Goal: Transaction & Acquisition: Download file/media

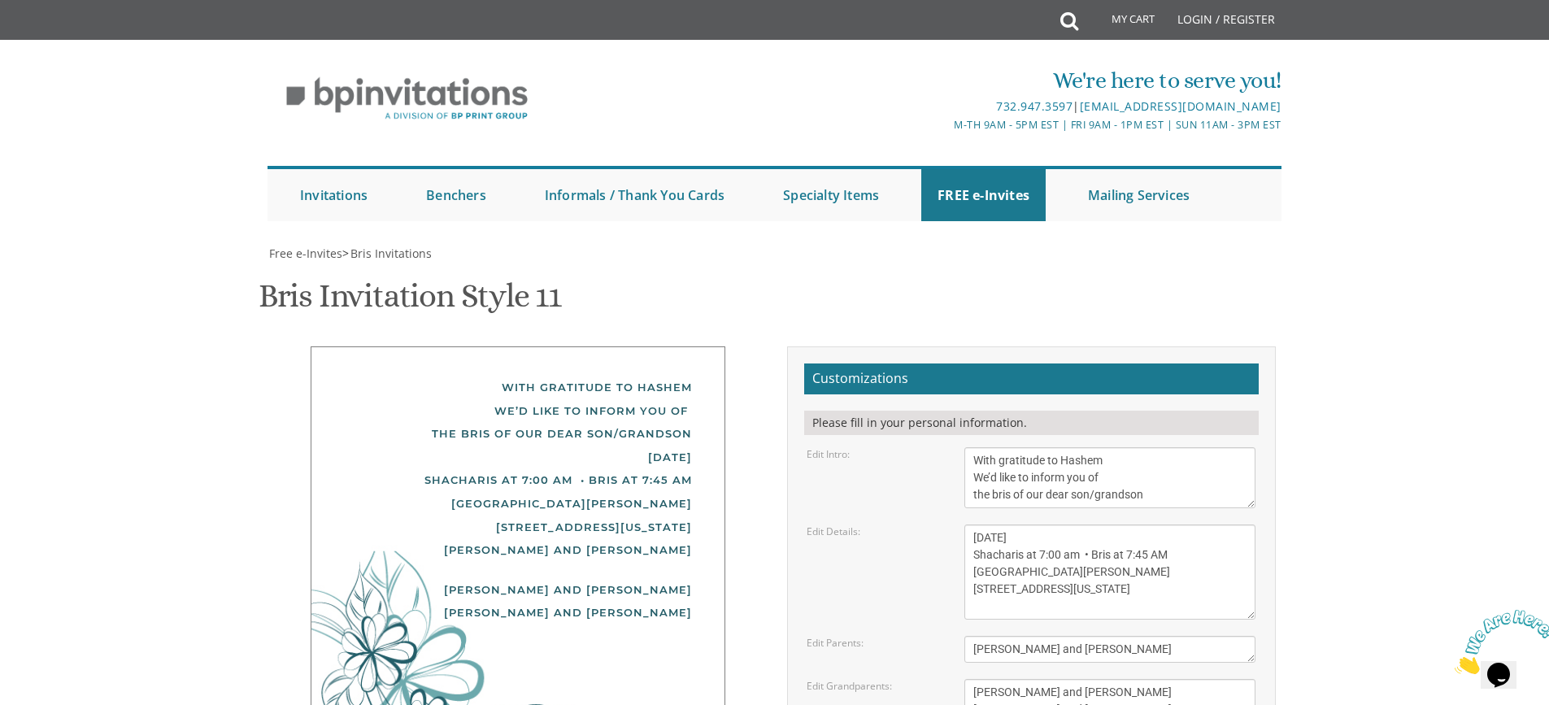
scroll to position [163, 0]
drag, startPoint x: 1153, startPoint y: 331, endPoint x: 1093, endPoint y: 334, distance: 60.2
click at [1093, 447] on textarea "With gratitude to Hashem We’d like to inform you of the bris of our dear son/gr…" at bounding box center [1109, 477] width 291 height 61
type textarea "With gratitude to Hashem We’d like to inform you of the bris of our dear son"
click at [1036, 524] on textarea "[DATE] Shacharis at 7:00 am • Bris at 7:45 AM [GEOGRAPHIC_DATA][PERSON_NAME] [S…" at bounding box center [1109, 571] width 291 height 95
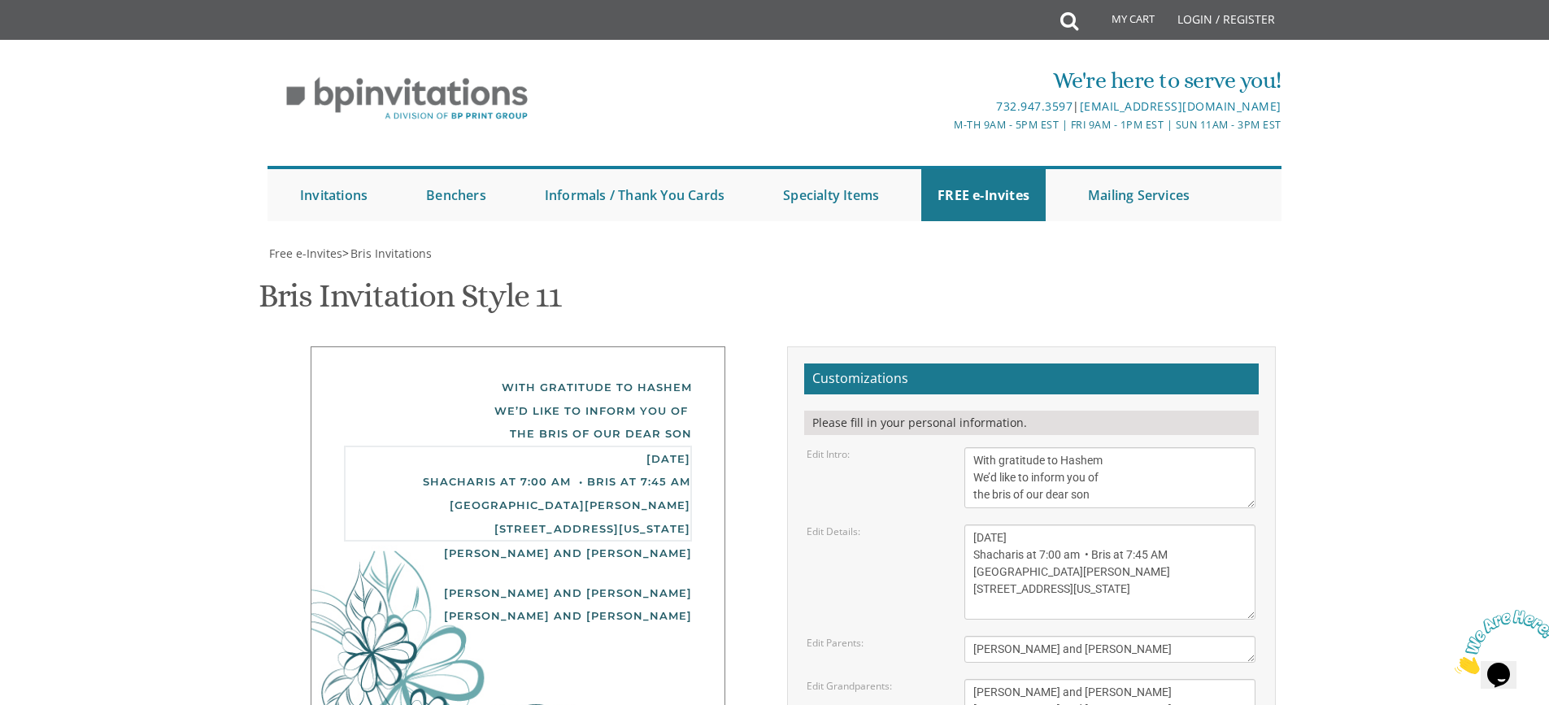
click at [1036, 524] on textarea "[DATE] Shacharis at 7:00 am • Bris at 7:45 AM [GEOGRAPHIC_DATA][PERSON_NAME] [S…" at bounding box center [1109, 571] width 291 height 95
click at [1113, 524] on textarea "[DATE] Shacharis at 7:00 am • Bris at 7:45 AM [GEOGRAPHIC_DATA][PERSON_NAME] [S…" at bounding box center [1109, 571] width 291 height 95
drag, startPoint x: 1015, startPoint y: 392, endPoint x: 980, endPoint y: 390, distance: 35.0
click at [980, 524] on textarea "[DATE] Shacharis at 7:00 am • Bris at 7:45 AM [GEOGRAPHIC_DATA][PERSON_NAME] [S…" at bounding box center [1109, 571] width 291 height 95
click at [1041, 524] on textarea "[DATE] Shacharis at 7:00 am • Bris at 7:45 AM [GEOGRAPHIC_DATA][PERSON_NAME] [S…" at bounding box center [1109, 571] width 291 height 95
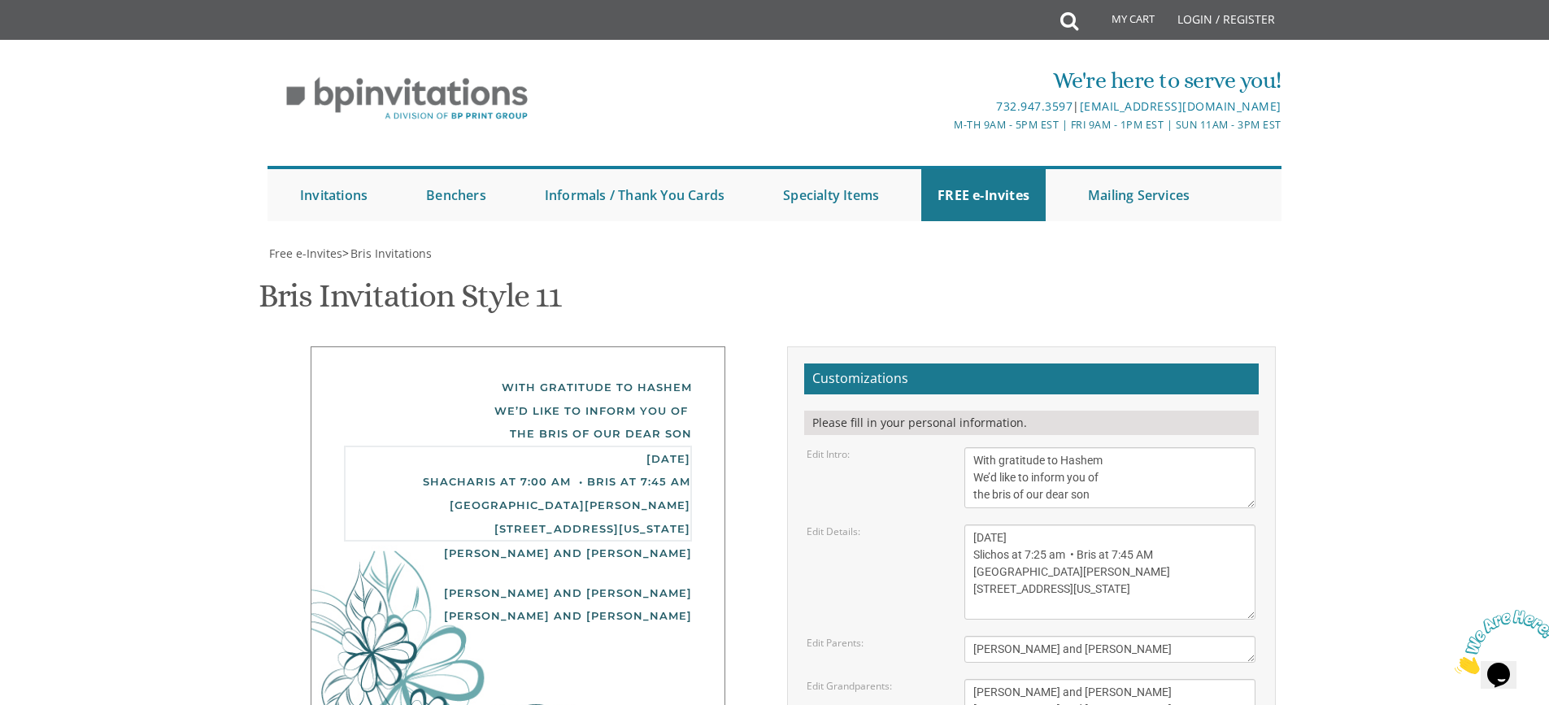
click at [1127, 524] on textarea "[DATE] Shacharis at 7:00 am • Bris at 7:45 AM [GEOGRAPHIC_DATA][PERSON_NAME] [S…" at bounding box center [1109, 571] width 291 height 95
click at [1115, 524] on textarea "[DATE] Shacharis at 7:00 am • Bris at 7:45 AM [GEOGRAPHIC_DATA][PERSON_NAME] [S…" at bounding box center [1109, 571] width 291 height 95
drag, startPoint x: 1061, startPoint y: 392, endPoint x: 1049, endPoint y: 389, distance: 11.6
click at [1049, 524] on textarea "[DATE] Shacharis at 7:00 am • Bris at 7:45 AM [GEOGRAPHIC_DATA][PERSON_NAME] [S…" at bounding box center [1109, 571] width 291 height 95
click at [1050, 524] on textarea "[DATE] Shacharis at 7:00 am • Bris at 7:45 AM [GEOGRAPHIC_DATA][PERSON_NAME] [S…" at bounding box center [1109, 571] width 291 height 95
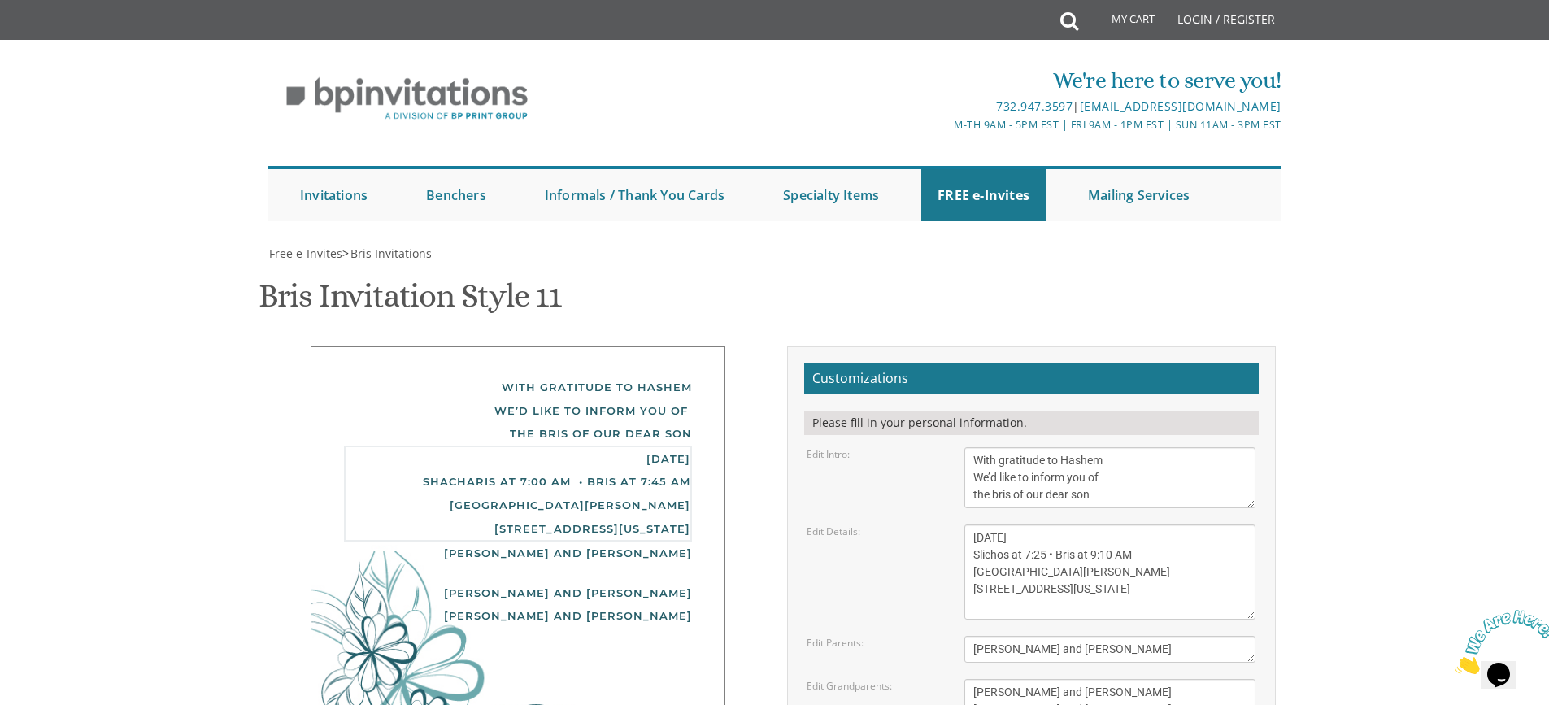
click at [1138, 524] on textarea "[DATE] Shacharis at 7:00 am • Bris at 7:45 AM [GEOGRAPHIC_DATA][PERSON_NAME] [S…" at bounding box center [1109, 571] width 291 height 95
click at [1114, 524] on textarea "[DATE] Shacharis at 7:00 am • Bris at 7:45 AM [GEOGRAPHIC_DATA][PERSON_NAME] [S…" at bounding box center [1109, 571] width 291 height 95
click at [1044, 524] on textarea "[DATE] Shacharis at 7:00 am • Bris at 7:45 AM [GEOGRAPHIC_DATA][PERSON_NAME] [S…" at bounding box center [1109, 571] width 291 height 95
click at [1081, 524] on textarea "[DATE] Shacharis at 7:00 am • Bris at 7:45 AM [GEOGRAPHIC_DATA][PERSON_NAME] [S…" at bounding box center [1109, 571] width 291 height 95
drag, startPoint x: 1075, startPoint y: 409, endPoint x: 982, endPoint y: 415, distance: 92.9
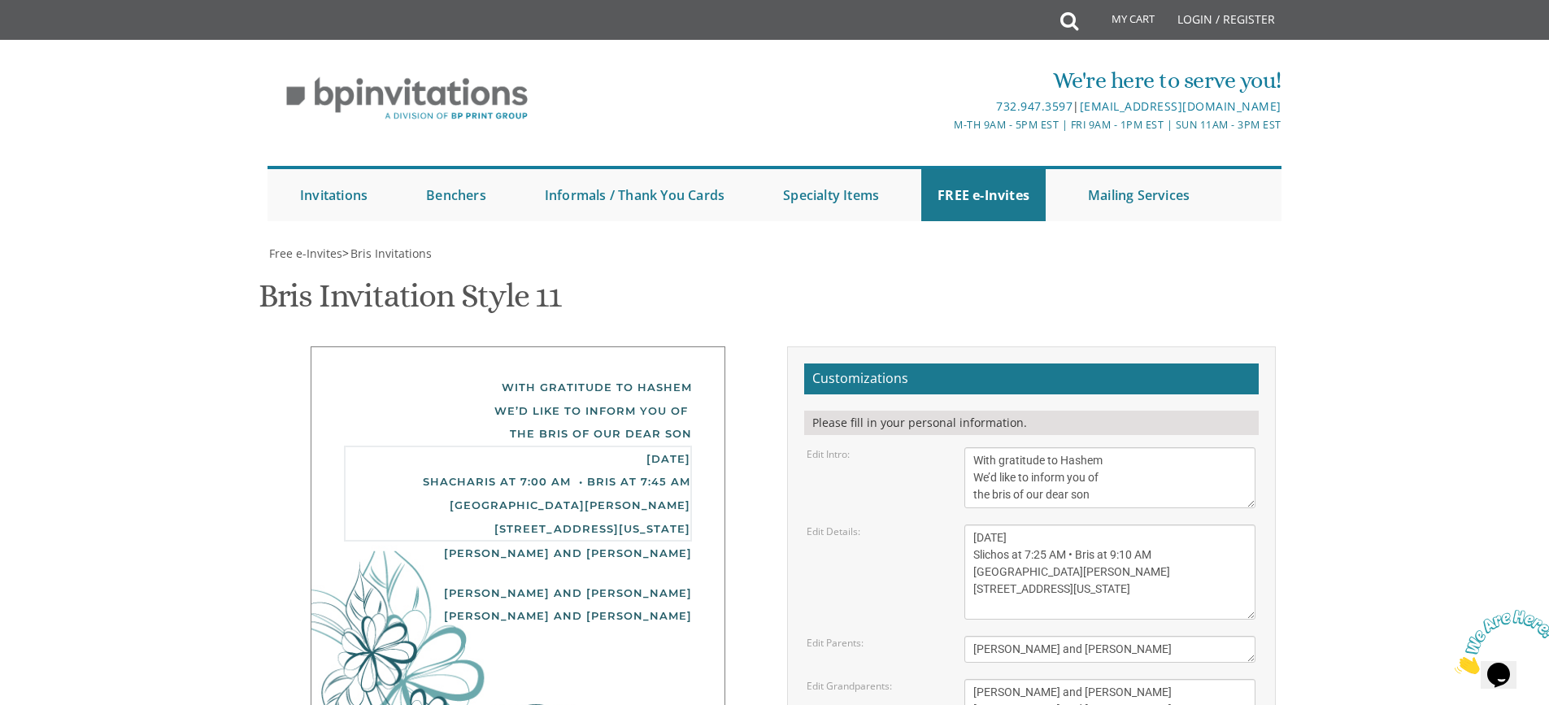
click at [982, 524] on textarea "[DATE] Shacharis at 7:00 am • Bris at 7:45 AM [GEOGRAPHIC_DATA][PERSON_NAME] [S…" at bounding box center [1109, 571] width 291 height 95
drag, startPoint x: 1066, startPoint y: 426, endPoint x: 975, endPoint y: 429, distance: 90.3
click at [975, 524] on textarea "[DATE] Shacharis at 7:00 am • Bris at 7:45 AM [GEOGRAPHIC_DATA][PERSON_NAME] [S…" at bounding box center [1109, 571] width 291 height 95
drag, startPoint x: 1072, startPoint y: 410, endPoint x: 976, endPoint y: 411, distance: 95.9
click at [976, 524] on textarea "[DATE] Shacharis at 7:00 am • Bris at 7:45 AM [GEOGRAPHIC_DATA][PERSON_NAME] [S…" at bounding box center [1109, 571] width 291 height 95
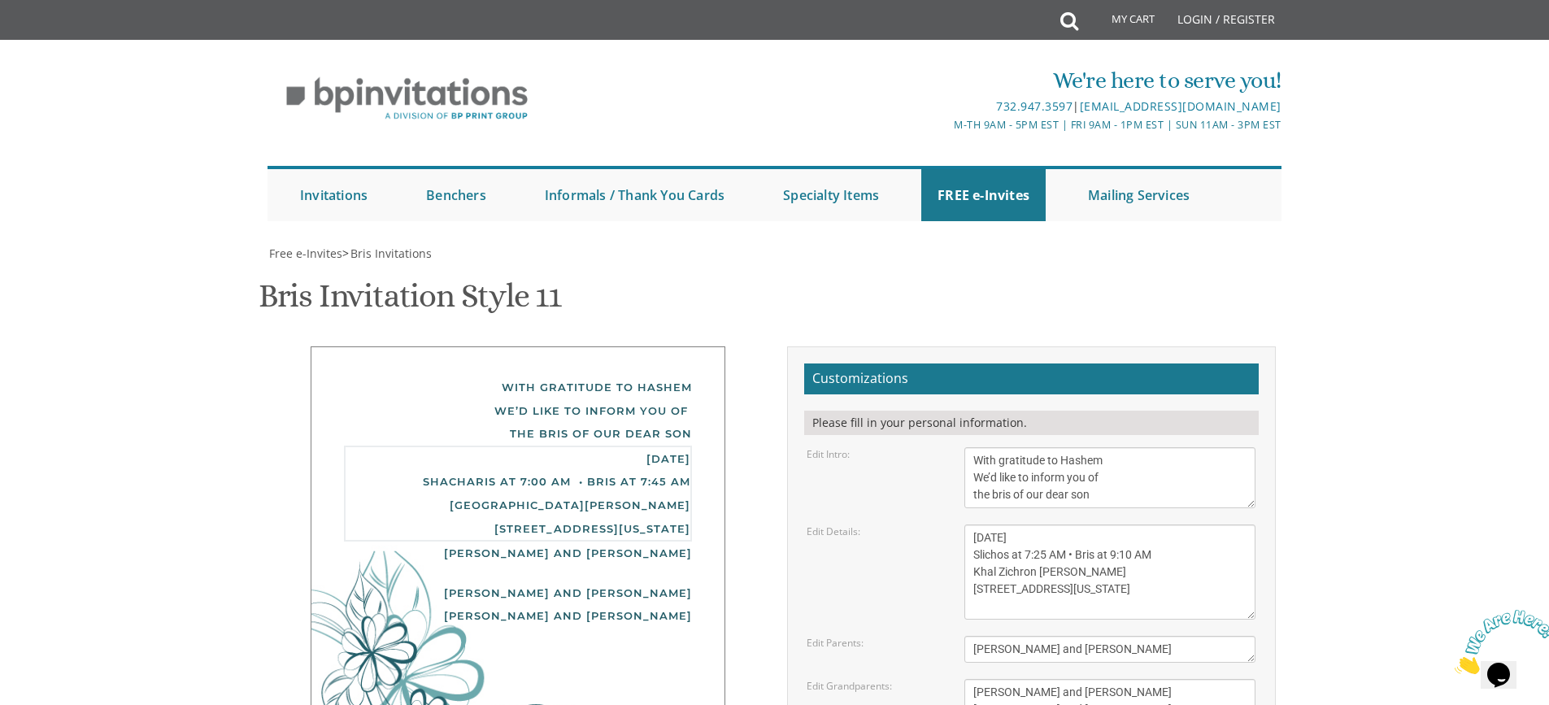
type textarea "[DATE] Slichos at 7:25 AM • Bris at 9:10 AM Khal Zichron [PERSON_NAME] [STREET_…"
drag, startPoint x: 1006, startPoint y: 487, endPoint x: 974, endPoint y: 488, distance: 32.5
click at [974, 636] on textarea "[PERSON_NAME] and [PERSON_NAME]" at bounding box center [1109, 649] width 291 height 27
type textarea "Yossi and [PERSON_NAME]"
drag, startPoint x: 1101, startPoint y: 545, endPoint x: 974, endPoint y: 532, distance: 128.2
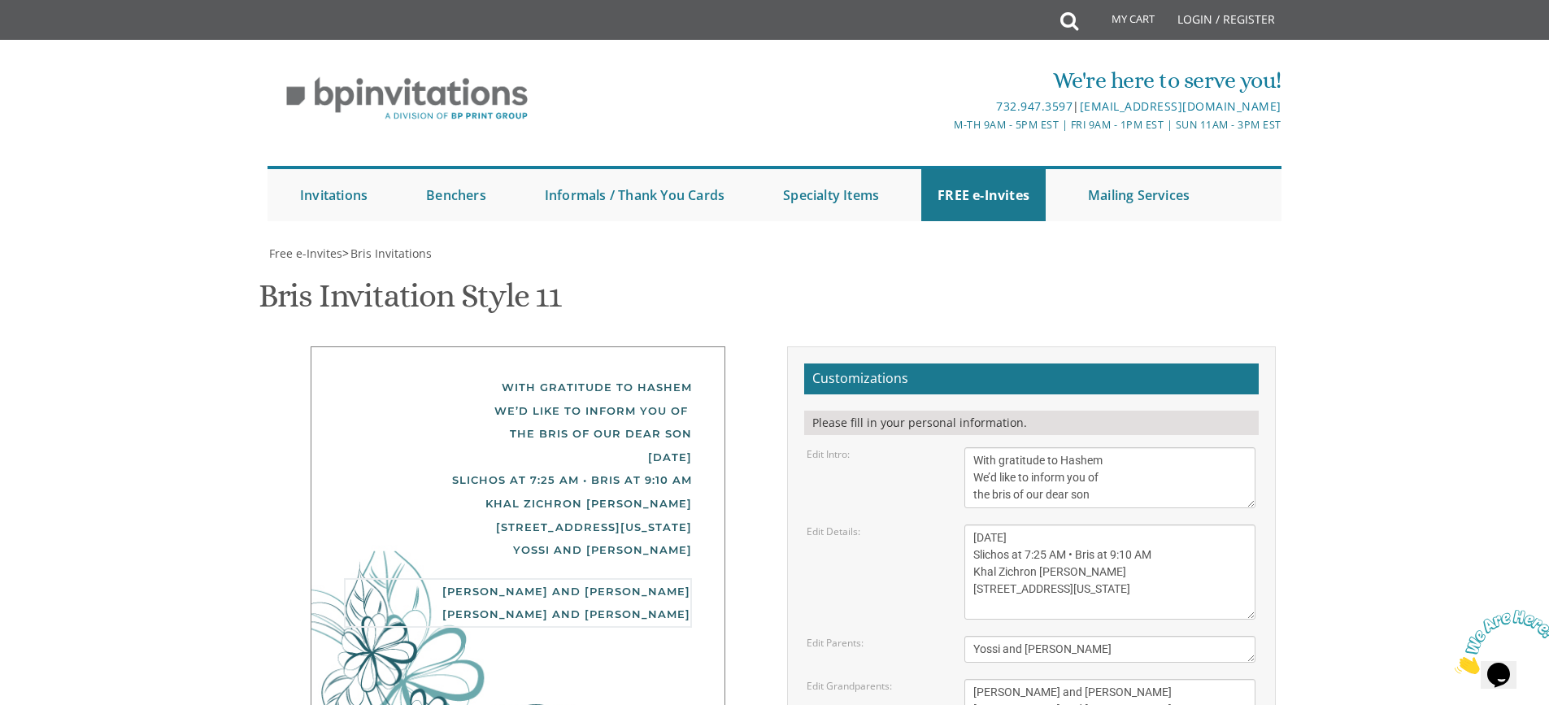
click at [974, 679] on textarea "[PERSON_NAME] and [PERSON_NAME] [PERSON_NAME] and [PERSON_NAME]" at bounding box center [1109, 701] width 291 height 44
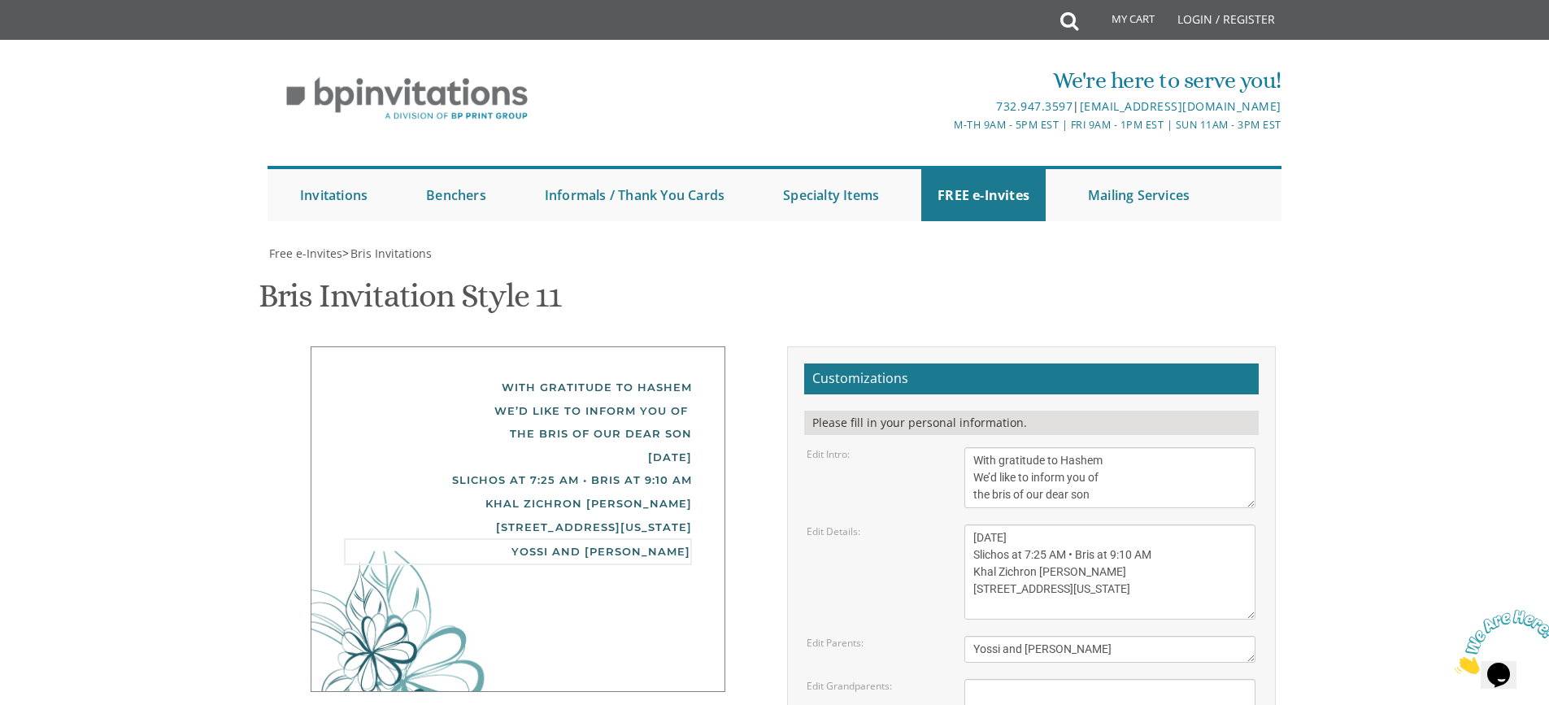
drag, startPoint x: 1123, startPoint y: 484, endPoint x: 958, endPoint y: 489, distance: 165.9
click at [958, 636] on div "[PERSON_NAME] and [PERSON_NAME]" at bounding box center [1109, 649] width 315 height 27
click at [989, 679] on textarea "[PERSON_NAME] and [PERSON_NAME] [PERSON_NAME] and [PERSON_NAME]" at bounding box center [1109, 701] width 291 height 44
paste textarea "Yossi and [PERSON_NAME]"
type textarea "Yossi and [PERSON_NAME]"
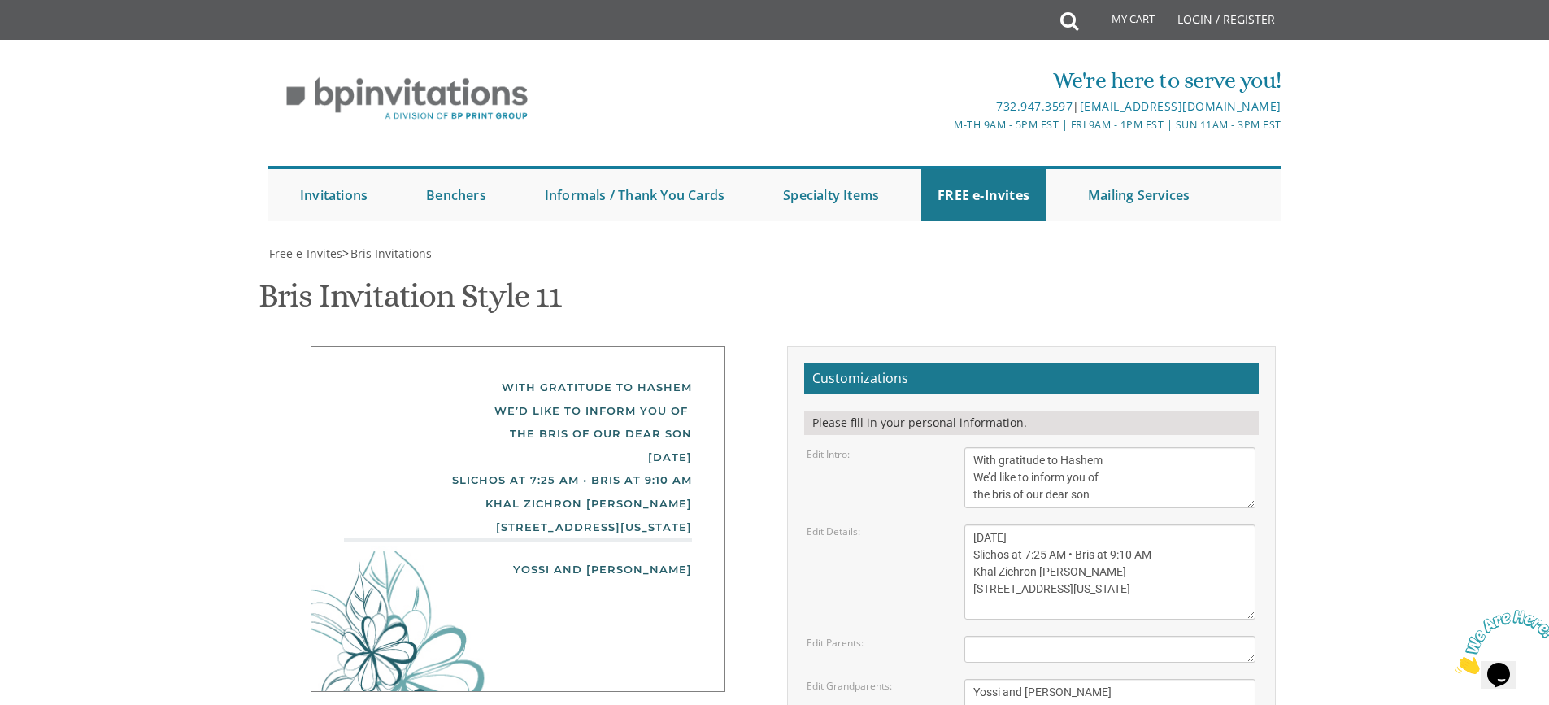
click at [1021, 636] on textarea "[PERSON_NAME] and [PERSON_NAME]" at bounding box center [1109, 649] width 291 height 27
click at [1130, 679] on textarea "[PERSON_NAME] and [PERSON_NAME] [PERSON_NAME] and [PERSON_NAME]" at bounding box center [1109, 701] width 291 height 44
drag, startPoint x: 1078, startPoint y: 411, endPoint x: 974, endPoint y: 413, distance: 104.1
click at [974, 524] on textarea "[DATE] Shacharis at 7:00 am • Bris at 7:45 AM [GEOGRAPHIC_DATA][PERSON_NAME] [S…" at bounding box center [1109, 571] width 291 height 95
click at [1153, 524] on textarea "[DATE] Shacharis at 7:00 am • Bris at 7:45 AM [GEOGRAPHIC_DATA][PERSON_NAME] [S…" at bounding box center [1109, 571] width 291 height 95
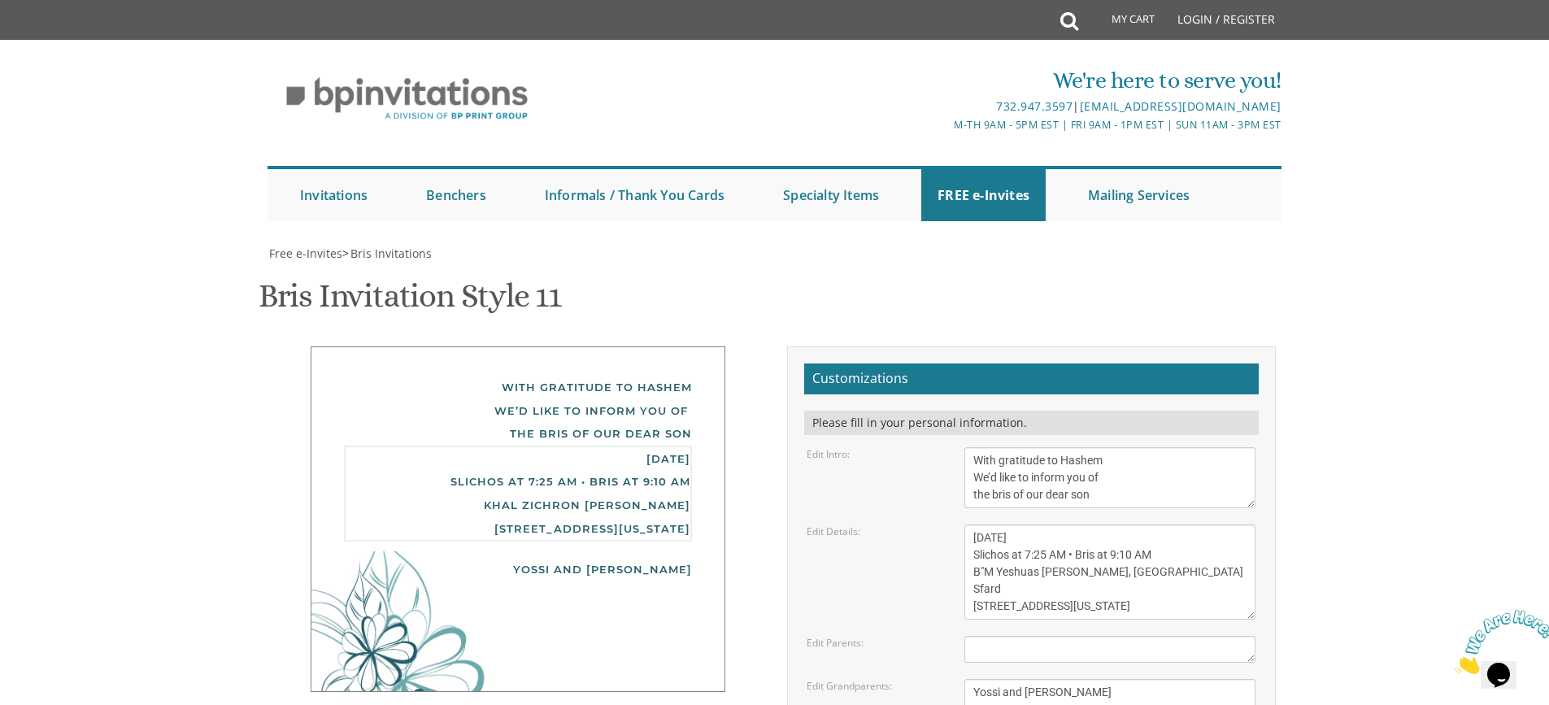
click at [1135, 524] on textarea "[DATE] Shacharis at 7:00 am • Bris at 7:45 AM [GEOGRAPHIC_DATA][PERSON_NAME] [S…" at bounding box center [1109, 571] width 291 height 95
type textarea "[DATE] Slichos at 7:25 AM • Bris at 9:10 AM B"M Yeshuas [PERSON_NAME], [GEOGRAP…"
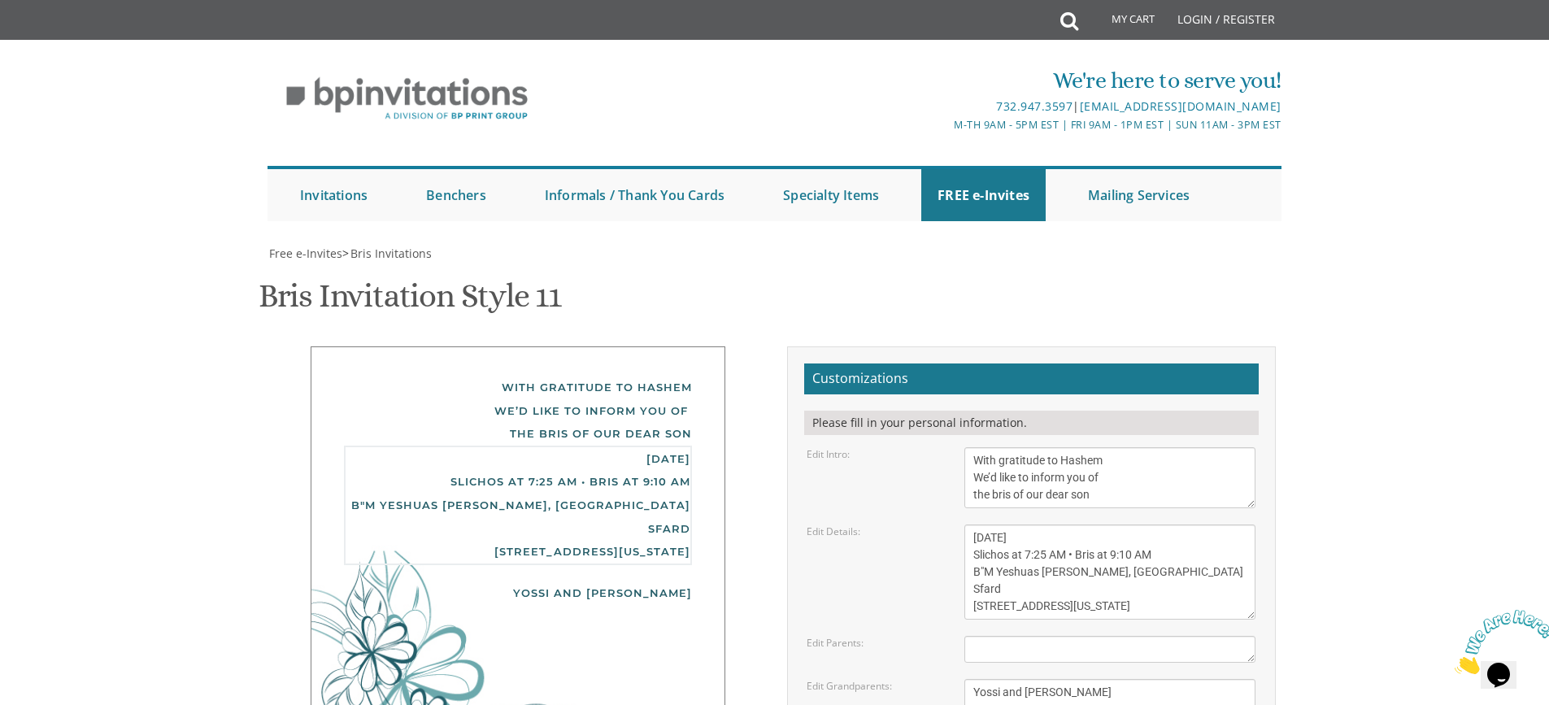
paste input "[EMAIL_ADDRESS][DOMAIN_NAME]"
type input "[EMAIL_ADDRESS][DOMAIN_NAME]"
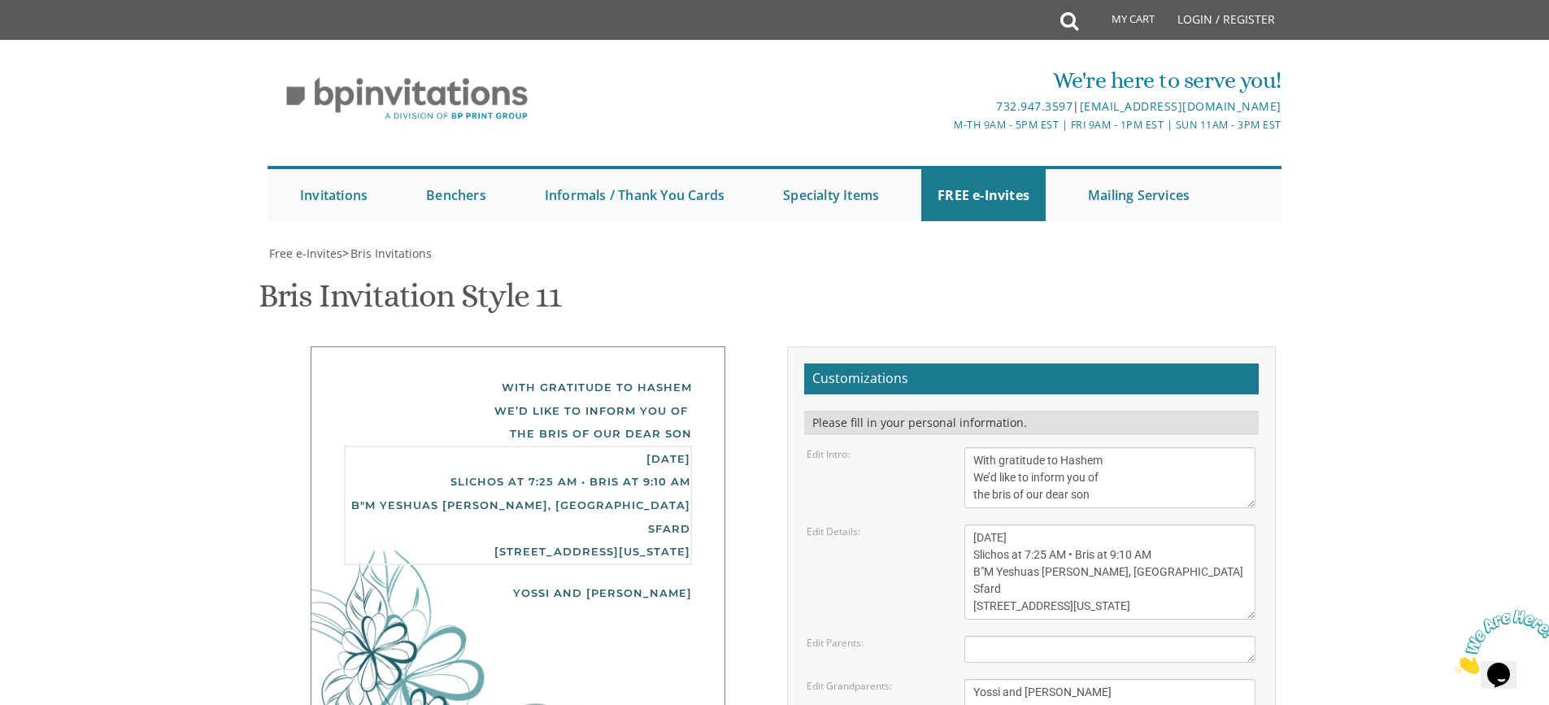
click at [969, 524] on textarea "[DATE] Shacharis at 7:00 am • Bris at 7:45 AM [GEOGRAPHIC_DATA][PERSON_NAME] [S…" at bounding box center [1109, 571] width 291 height 95
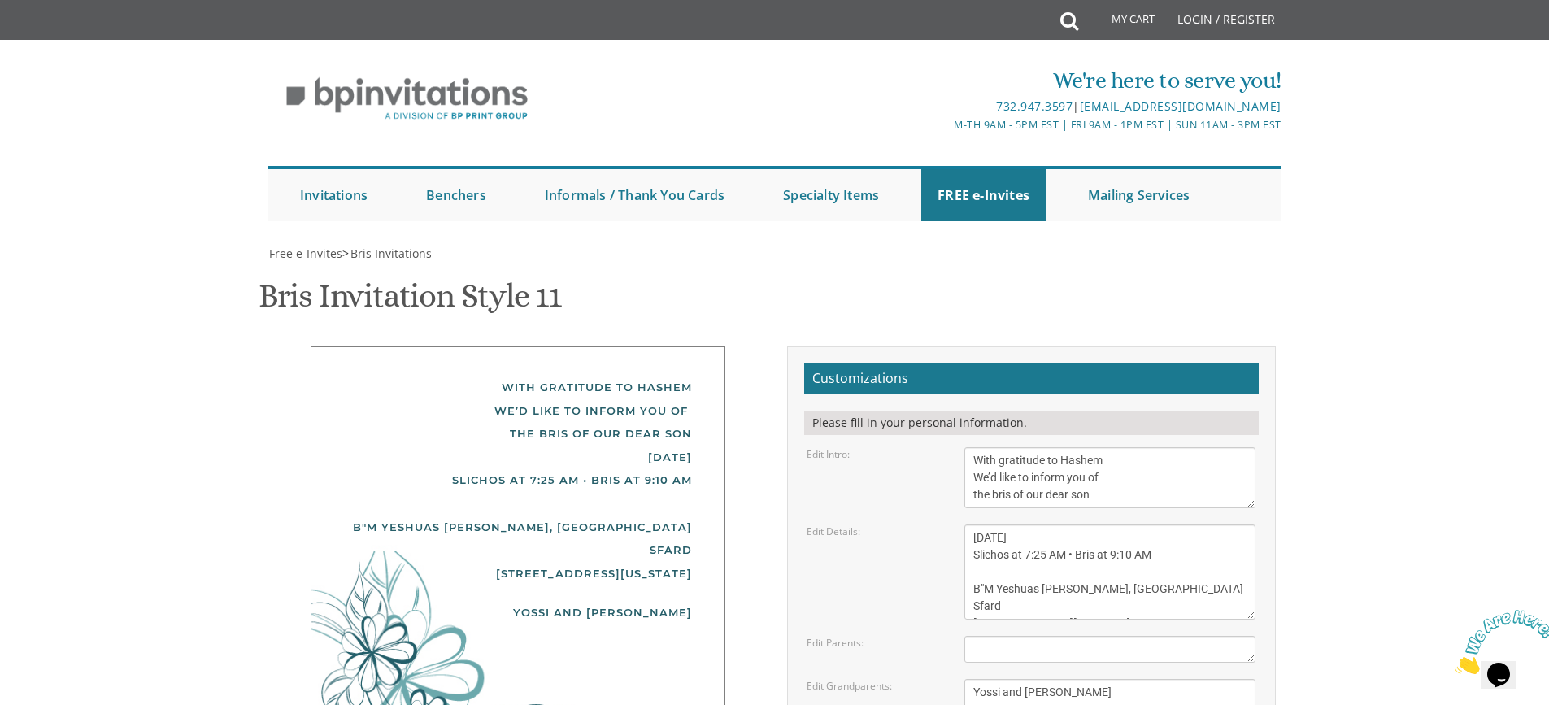
click at [975, 524] on textarea "[DATE] Shacharis at 7:00 am • Bris at 7:45 AM [GEOGRAPHIC_DATA][PERSON_NAME] [S…" at bounding box center [1109, 571] width 291 height 95
type textarea "[DATE] Slichos at 7:25 AM • Bris at 9:10 AM B"M Yeshuas [PERSON_NAME], [GEOGRAP…"
click at [1110, 679] on textarea "[PERSON_NAME] and [PERSON_NAME] [PERSON_NAME] and [PERSON_NAME]" at bounding box center [1109, 701] width 291 height 44
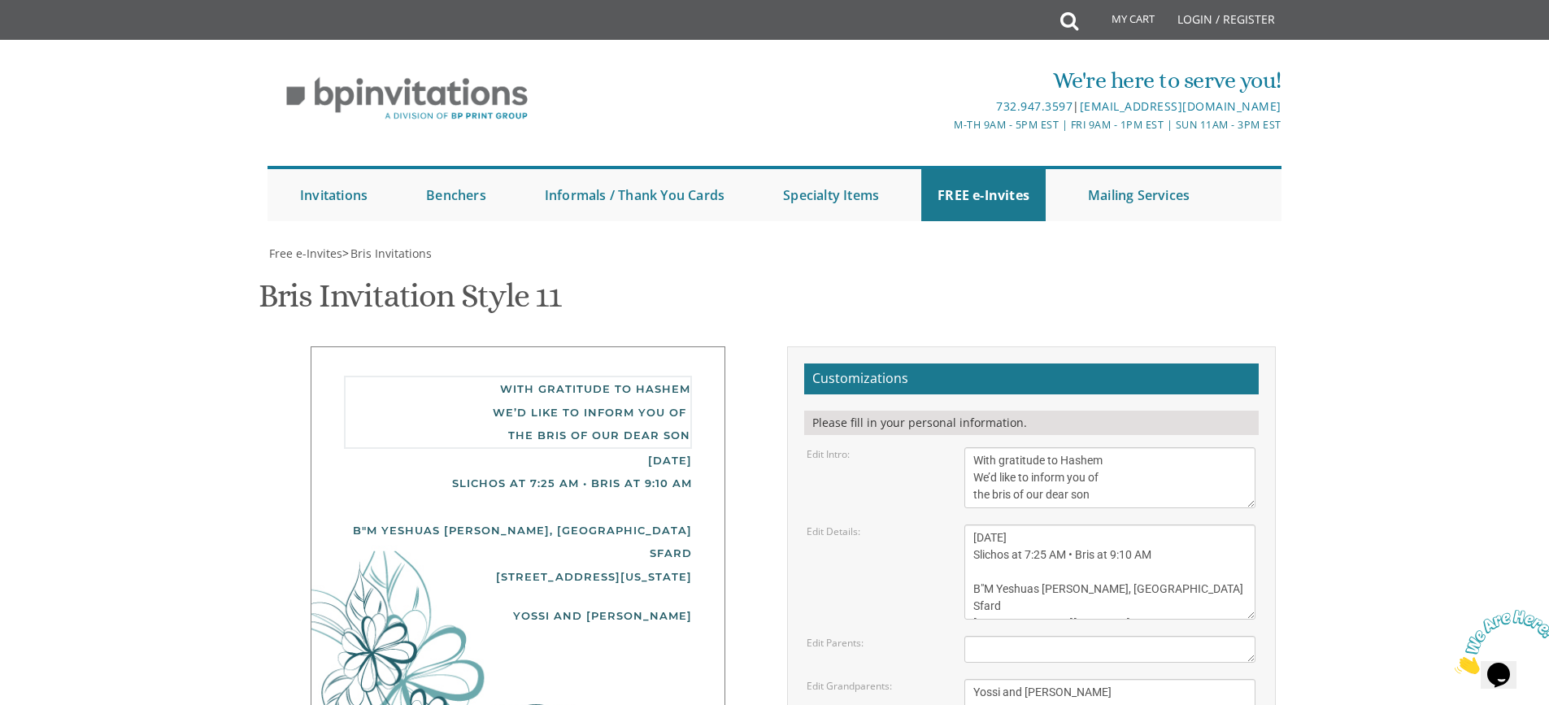
drag, startPoint x: 1105, startPoint y: 326, endPoint x: 968, endPoint y: 298, distance: 139.5
click at [968, 447] on textarea "With gratitude to Hashem We’d like to inform you of the bris of our dear son/gr…" at bounding box center [1109, 477] width 291 height 61
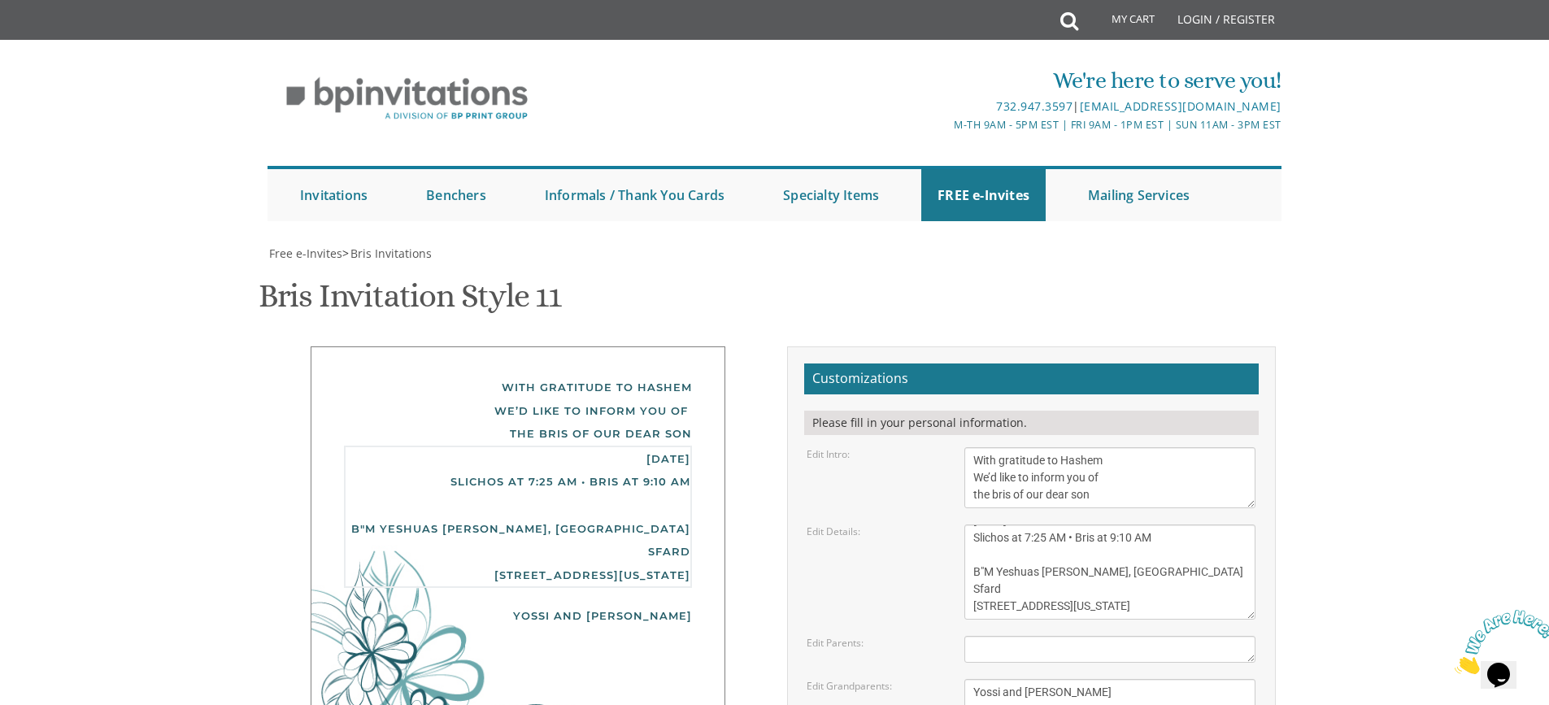
drag, startPoint x: 1066, startPoint y: 377, endPoint x: 1181, endPoint y: 513, distance: 178.2
click at [1181, 513] on form "Customizations Please fill in your personal information. Edit Intro: With grati…" at bounding box center [1031, 614] width 454 height 503
click at [1149, 679] on textarea "[PERSON_NAME] and [PERSON_NAME] [PERSON_NAME] and [PERSON_NAME]" at bounding box center [1109, 701] width 291 height 44
drag, startPoint x: 1136, startPoint y: 528, endPoint x: 964, endPoint y: 526, distance: 172.4
click at [964, 679] on textarea "[PERSON_NAME] and [PERSON_NAME] [PERSON_NAME] and [PERSON_NAME]" at bounding box center [1109, 701] width 291 height 44
